Goal: Task Accomplishment & Management: Use online tool/utility

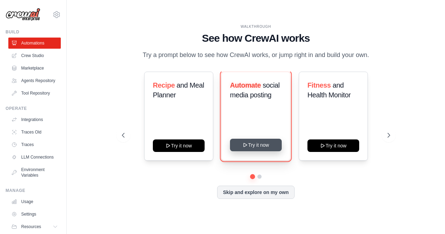
click at [263, 145] on button "Try it now" at bounding box center [256, 145] width 52 height 13
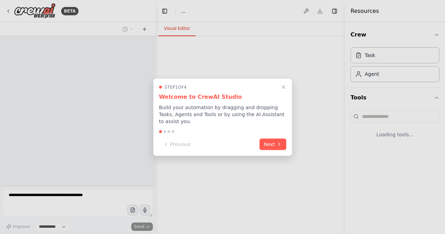
select select "****"
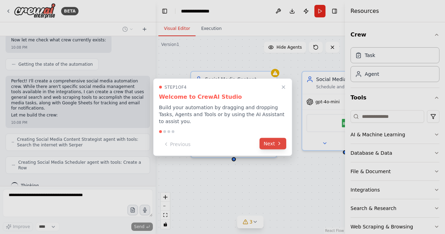
scroll to position [351, 0]
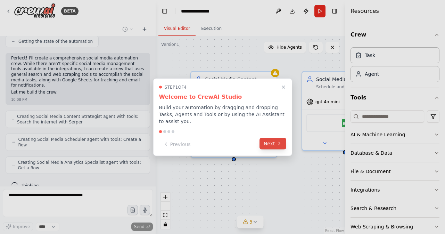
click at [275, 140] on button "Next" at bounding box center [273, 143] width 27 height 11
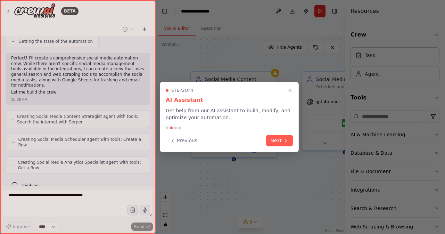
click at [275, 140] on button "Next" at bounding box center [279, 140] width 27 height 11
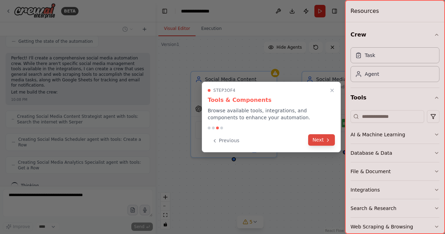
click at [318, 142] on button "Next" at bounding box center [321, 139] width 27 height 11
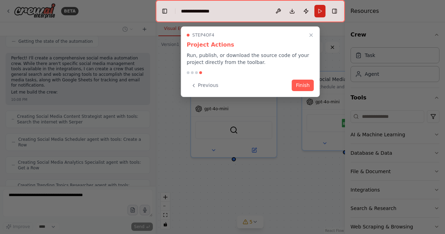
scroll to position [374, 0]
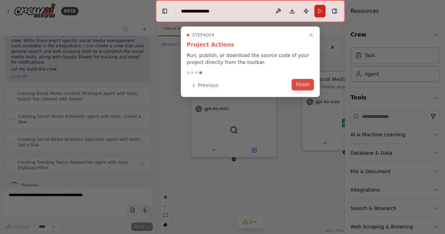
click at [301, 86] on button "Finish" at bounding box center [303, 84] width 22 height 11
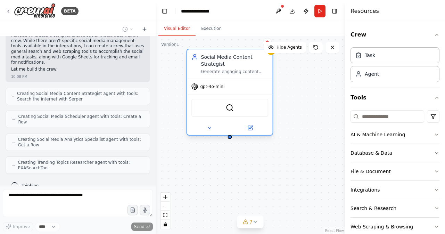
scroll to position [415, 0]
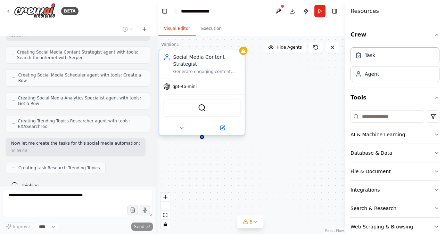
drag, startPoint x: 251, startPoint y: 129, endPoint x: 222, endPoint y: 110, distance: 34.7
click at [223, 110] on div "SerperDevTool" at bounding box center [202, 108] width 77 height 18
click at [373, 55] on div "Task" at bounding box center [370, 54] width 10 height 7
click at [377, 77] on div "Agent" at bounding box center [372, 73] width 14 height 7
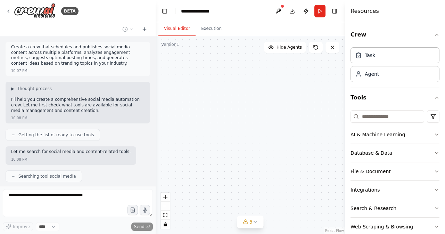
scroll to position [450, 0]
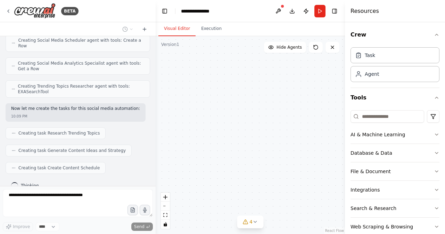
click at [196, 87] on div ".deletable-edge-delete-btn { width: 20px; height: 20px; border: 0px solid #ffff…" at bounding box center [250, 135] width 189 height 198
click at [288, 49] on span "Hide Agents" at bounding box center [289, 48] width 25 height 6
click at [288, 49] on span "Show Agents" at bounding box center [288, 48] width 27 height 6
click at [255, 224] on icon at bounding box center [256, 222] width 6 height 6
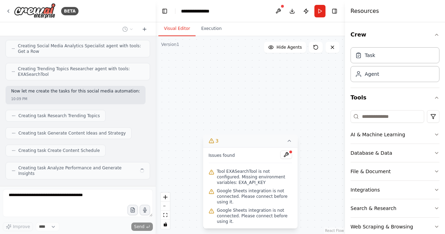
scroll to position [0, 0]
click at [289, 156] on button at bounding box center [287, 155] width 12 height 8
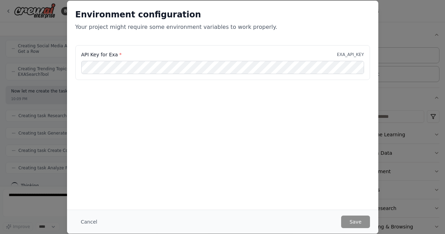
scroll to position [508, 0]
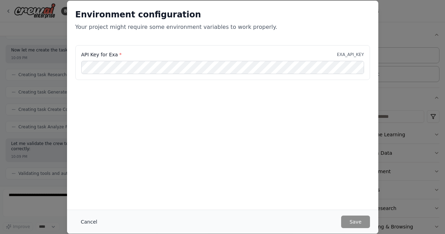
click at [90, 220] on button "Cancel" at bounding box center [88, 222] width 27 height 13
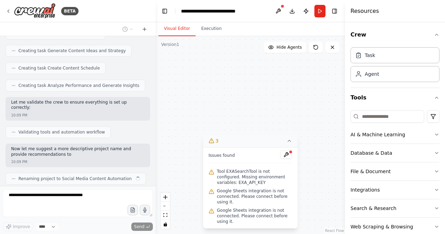
scroll to position [555, 0]
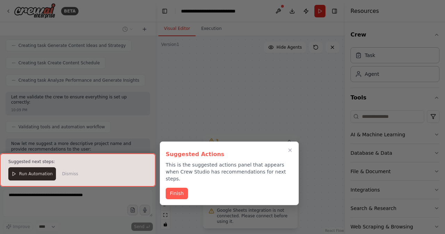
click at [40, 176] on div at bounding box center [78, 169] width 156 height 33
click at [180, 188] on button "Finish" at bounding box center [177, 192] width 22 height 11
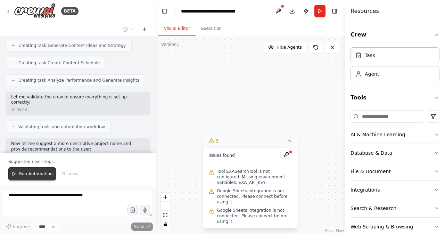
click at [48, 176] on span "Run Automation" at bounding box center [36, 174] width 34 height 6
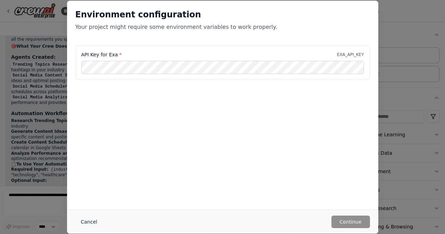
click at [86, 221] on button "Cancel" at bounding box center [88, 222] width 27 height 13
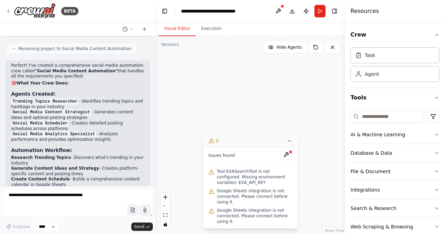
scroll to position [772, 0]
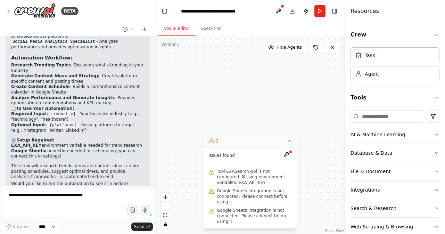
drag, startPoint x: 38, startPoint y: 129, endPoint x: 127, endPoint y: 132, distance: 89.7
click at [127, 143] on li "EXA_API_KEY environment variable needed for trend research" at bounding box center [78, 146] width 134 height 6
copy li "environment variable needed for trend research"
click at [220, 119] on div ".deletable-edge-delete-btn { width: 20px; height: 20px; border: 0px solid #ffff…" at bounding box center [250, 135] width 189 height 198
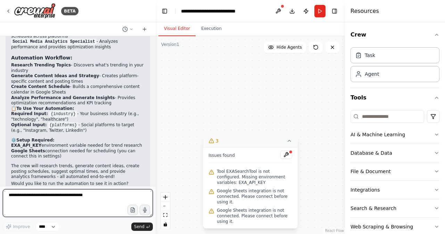
click at [113, 196] on textarea at bounding box center [78, 203] width 150 height 28
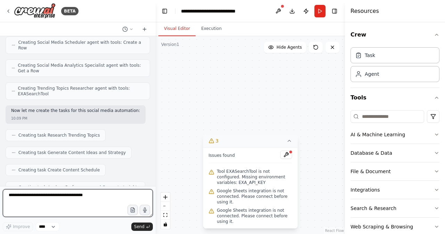
scroll to position [541, 0]
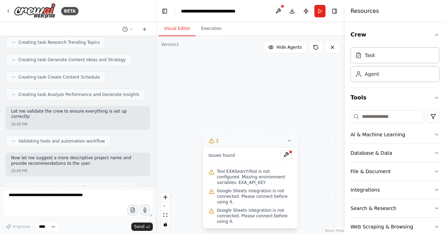
click at [94, 185] on span "Renaming project to Social Media Content Automation" at bounding box center [74, 188] width 113 height 6
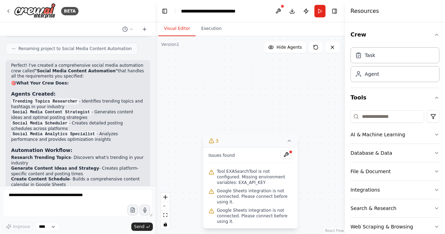
scroll to position [772, 0]
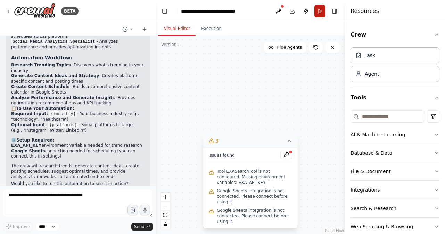
click at [319, 11] on button "Run" at bounding box center [320, 11] width 11 height 13
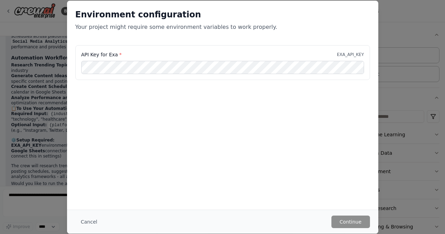
click at [251, 75] on div "API Key for Exa * EXA_API_KEY" at bounding box center [222, 62] width 295 height 35
click at [347, 224] on button "Continue" at bounding box center [351, 222] width 39 height 13
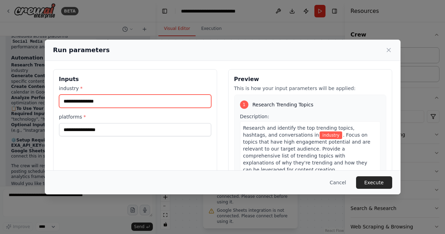
click at [180, 101] on input "industry *" at bounding box center [135, 101] width 152 height 13
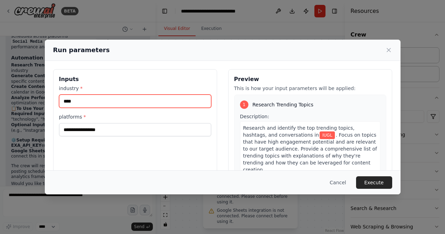
type input "****"
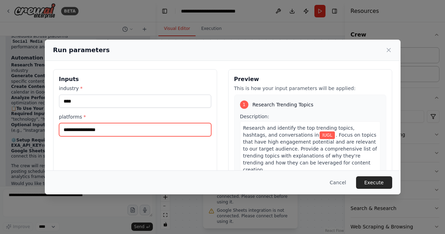
click at [179, 132] on input "platforms *" at bounding box center [135, 129] width 152 height 13
type input "*********"
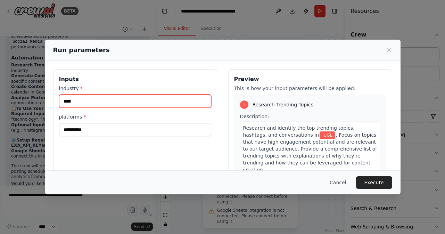
click at [183, 100] on input "****" at bounding box center [135, 101] width 152 height 13
type input "*"
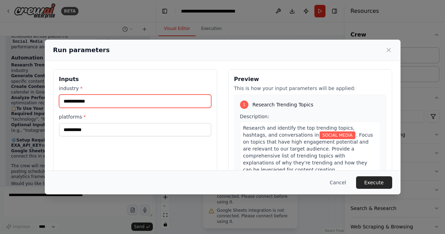
type input "**********"
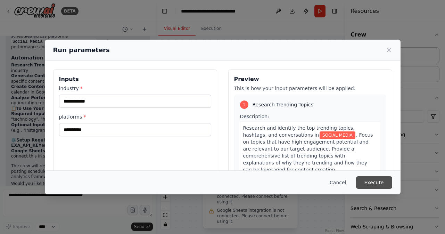
click at [378, 180] on button "Execute" at bounding box center [374, 182] width 36 height 13
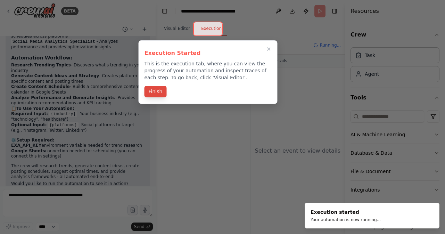
click at [158, 94] on button "Finish" at bounding box center [156, 91] width 22 height 11
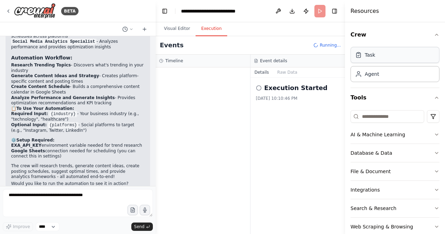
click at [372, 58] on div "Task" at bounding box center [370, 54] width 10 height 7
click at [372, 76] on div "Agent" at bounding box center [372, 73] width 14 height 7
click at [374, 54] on div "Task" at bounding box center [370, 54] width 10 height 7
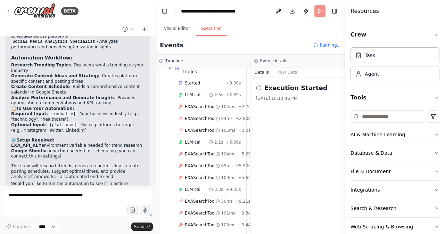
scroll to position [53, 0]
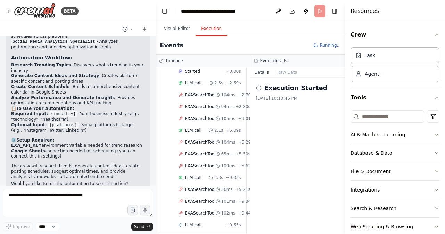
click at [434, 35] on icon "button" at bounding box center [437, 35] width 6 height 6
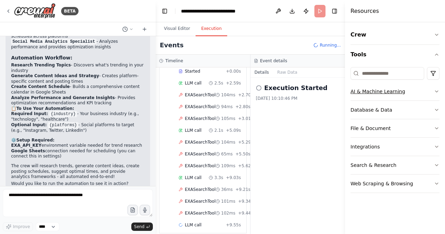
click at [379, 89] on div "AI & Machine Learning" at bounding box center [378, 91] width 55 height 7
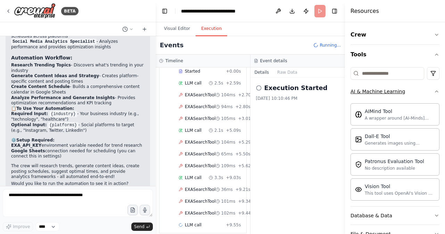
click at [379, 89] on div "AI & Machine Learning" at bounding box center [378, 91] width 55 height 7
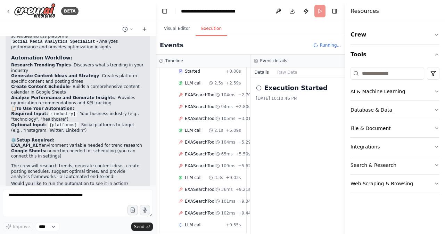
click at [380, 108] on div "Database & Data" at bounding box center [372, 109] width 42 height 7
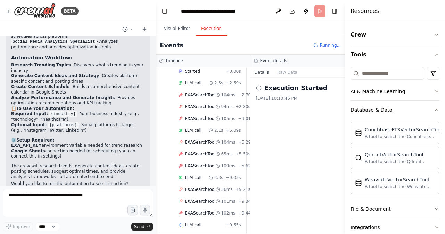
click at [380, 108] on div "Database & Data" at bounding box center [372, 109] width 42 height 7
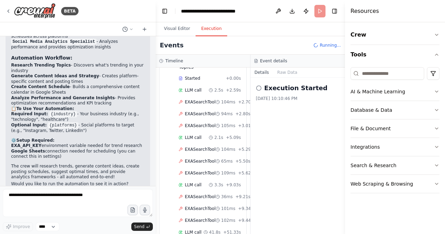
scroll to position [196, 0]
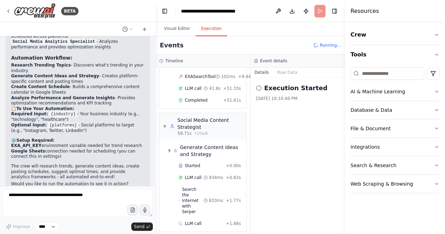
click at [260, 87] on icon at bounding box center [259, 88] width 6 height 6
click at [276, 72] on button "Raw Data" at bounding box center [287, 72] width 29 height 10
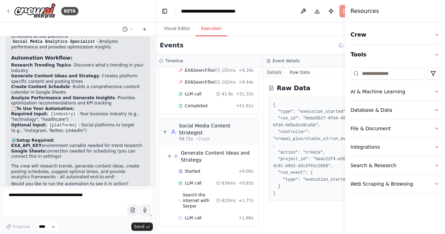
click at [270, 73] on button "Details" at bounding box center [274, 72] width 23 height 10
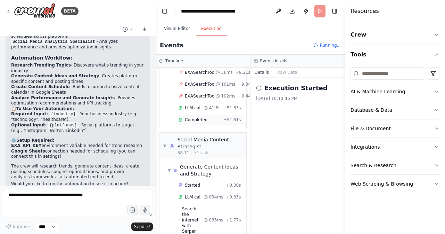
scroll to position [196, 0]
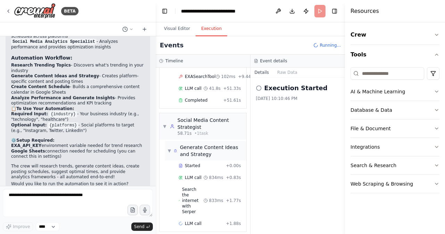
click at [199, 147] on div "Generate Content Ideas and Strategy" at bounding box center [212, 151] width 64 height 14
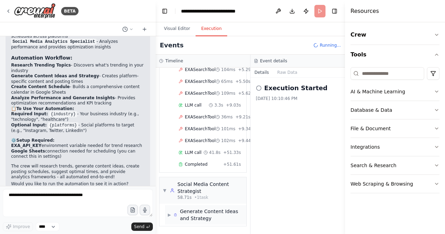
scroll to position [132, 0]
click at [189, 180] on div "▼ Social Media Content Strategist 58.71s • 1 task" at bounding box center [203, 190] width 87 height 26
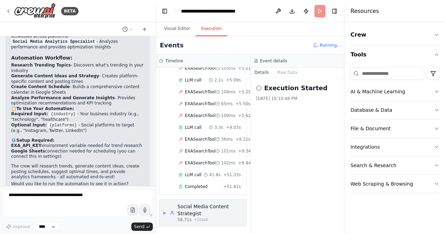
click at [183, 206] on div "Social Media Content Strategist" at bounding box center [210, 210] width 65 height 14
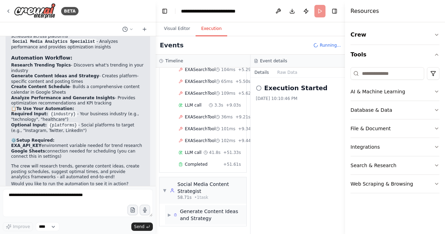
click at [176, 215] on icon at bounding box center [175, 215] width 1 height 1
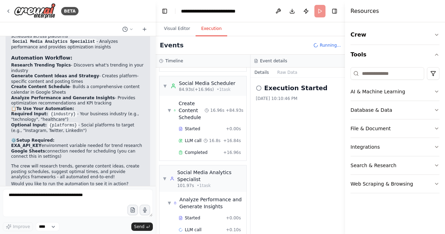
scroll to position [388, 0]
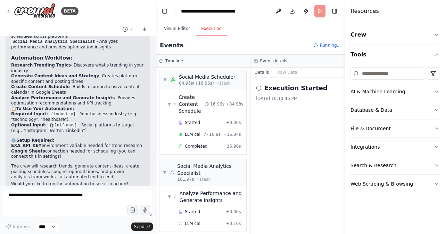
click at [83, 188] on form "Improve **** Send" at bounding box center [78, 210] width 156 height 48
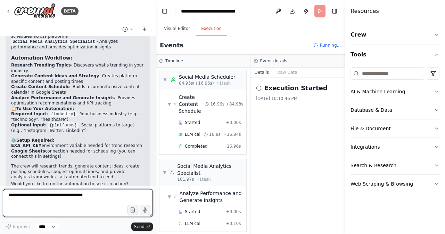
click at [88, 200] on textarea at bounding box center [78, 203] width 150 height 28
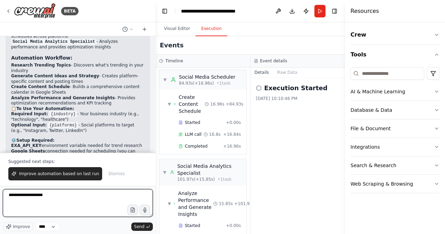
type textarea "**********"
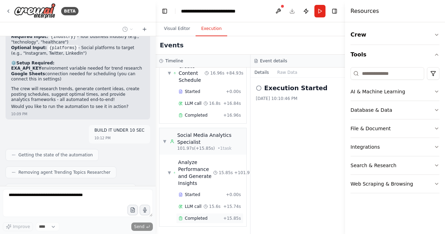
scroll to position [867, 0]
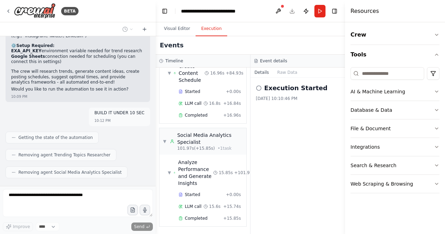
click at [322, 10] on button "Run" at bounding box center [320, 11] width 11 height 13
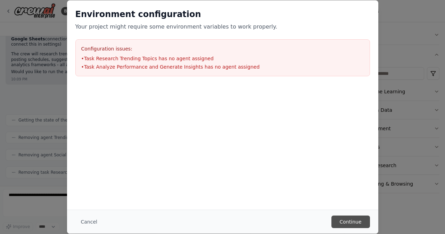
scroll to position [902, 0]
click at [352, 220] on button "Continue" at bounding box center [351, 221] width 39 height 13
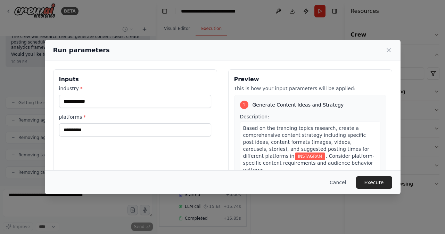
click at [84, 221] on div "**********" at bounding box center [222, 117] width 445 height 234
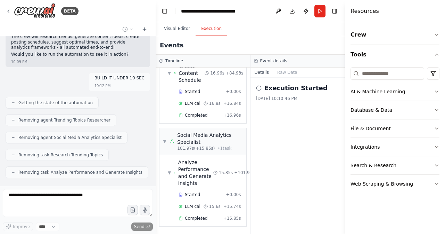
scroll to position [919, 0]
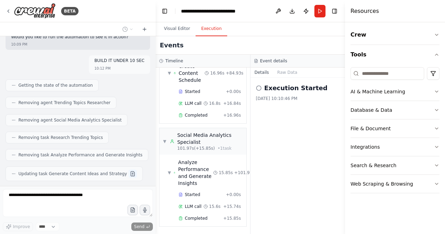
click at [129, 169] on button at bounding box center [133, 173] width 8 height 8
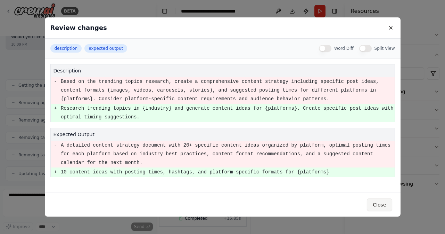
click at [377, 205] on button "Close" at bounding box center [379, 204] width 25 height 13
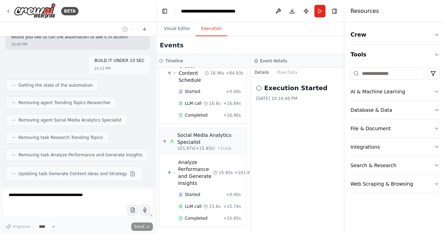
scroll to position [939, 0]
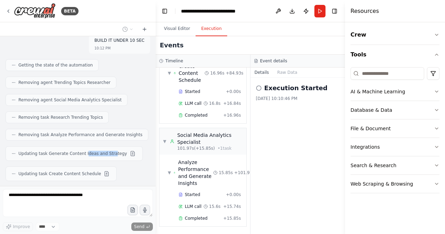
drag, startPoint x: 80, startPoint y: 138, endPoint x: 104, endPoint y: 142, distance: 23.9
click at [104, 149] on div "Updating task Generate Content Ideas and Strategy" at bounding box center [74, 153] width 126 height 8
click at [113, 146] on div "Updating task Generate Content Ideas and Strategy" at bounding box center [74, 153] width 137 height 15
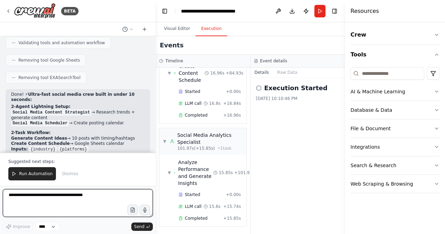
scroll to position [1095, 0]
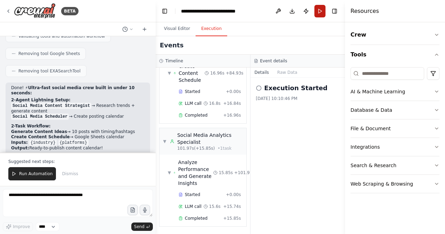
click at [318, 10] on button "Run" at bounding box center [320, 11] width 11 height 13
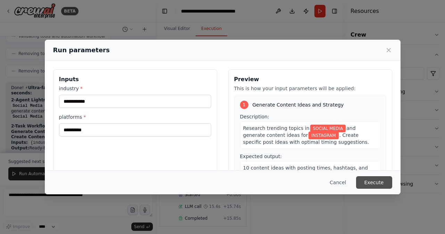
click at [366, 179] on button "Execute" at bounding box center [374, 182] width 36 height 13
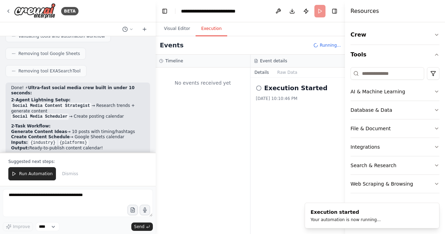
scroll to position [0, 0]
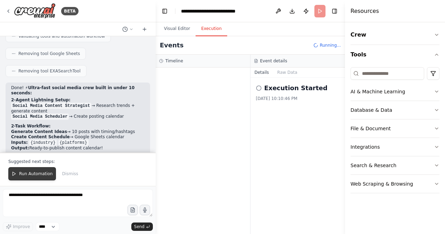
click at [32, 176] on span "Run Automation" at bounding box center [36, 174] width 34 height 6
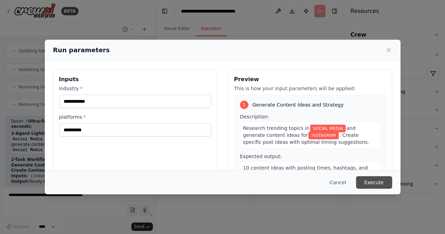
click at [371, 181] on button "Execute" at bounding box center [374, 182] width 36 height 13
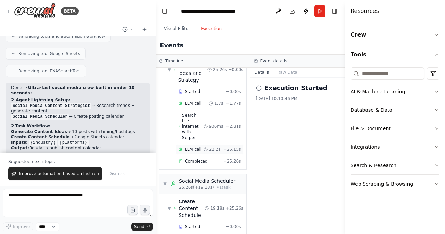
scroll to position [73, 0]
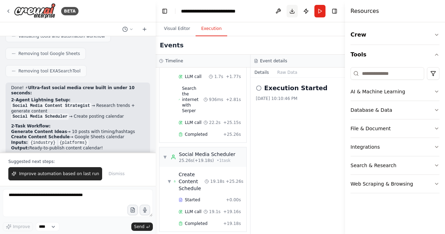
click at [292, 12] on button "Download" at bounding box center [292, 11] width 11 height 13
